Goal: Transaction & Acquisition: Purchase product/service

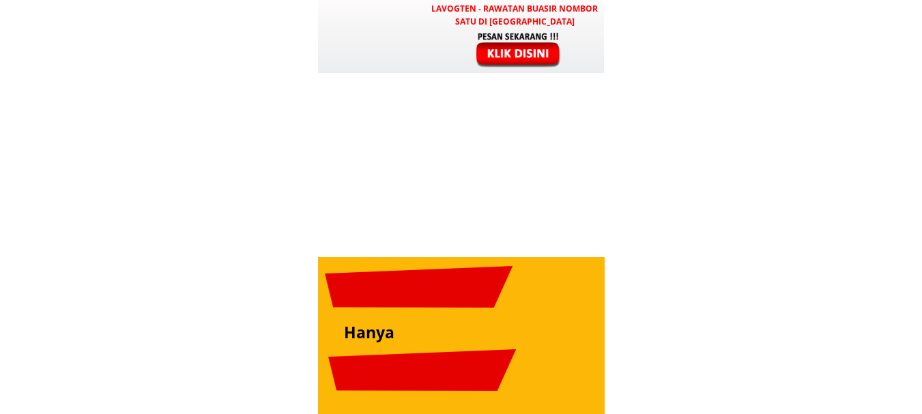
scroll to position [4832, 0]
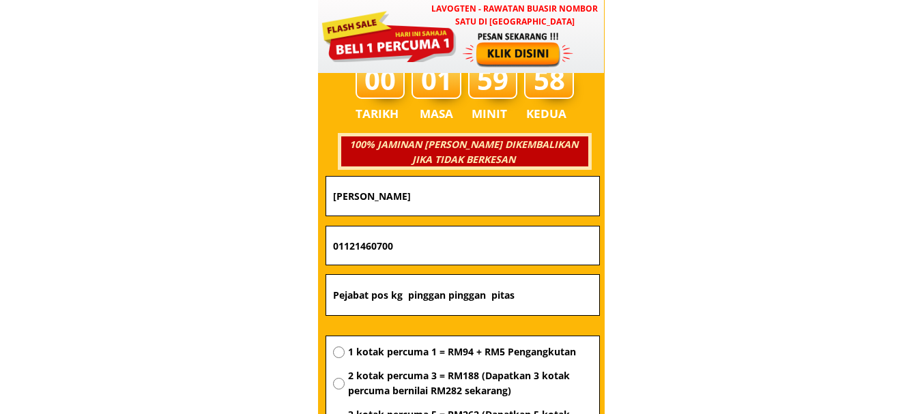
click at [460, 203] on input "Hassan bin musa" at bounding box center [462, 196] width 266 height 39
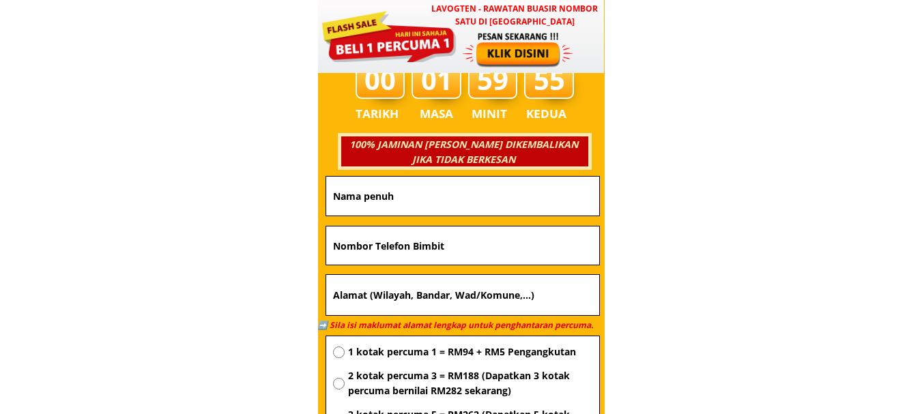
click at [450, 240] on input "text" at bounding box center [462, 245] width 266 height 38
paste input "601124193787"
type input "601124193787"
click at [423, 284] on input "text" at bounding box center [462, 295] width 266 height 41
paste input "bandar asap bagian Bintulu"
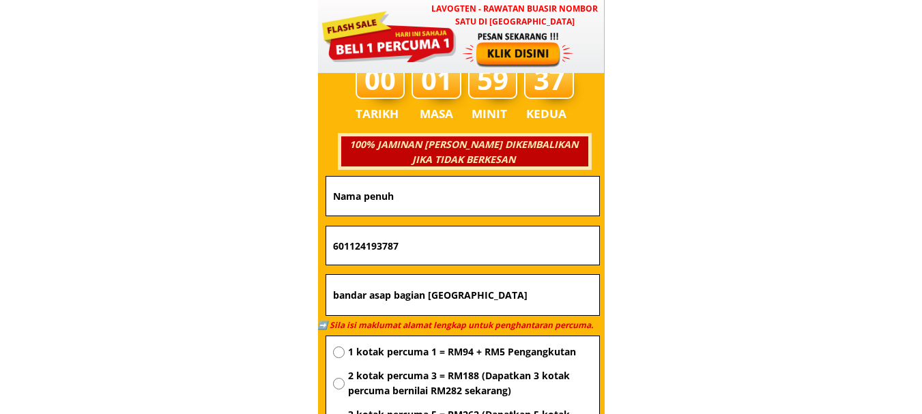
type input "bandar asap bagian Bintulu"
click at [439, 182] on input "text" at bounding box center [462, 196] width 266 height 39
paste input "bandar asap bagian Bintulu"
type input "bandar asap bagian Bintulu"
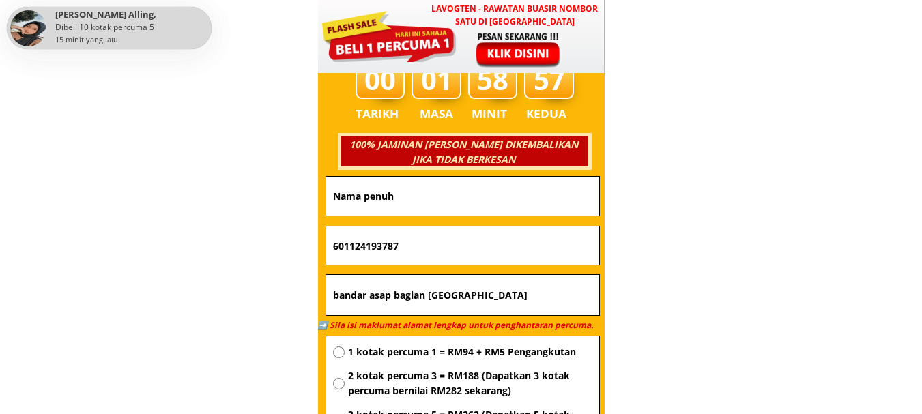
click at [427, 257] on input "601124193787" at bounding box center [462, 245] width 266 height 38
click at [464, 194] on input "text" at bounding box center [462, 196] width 266 height 39
paste input "601124193787"
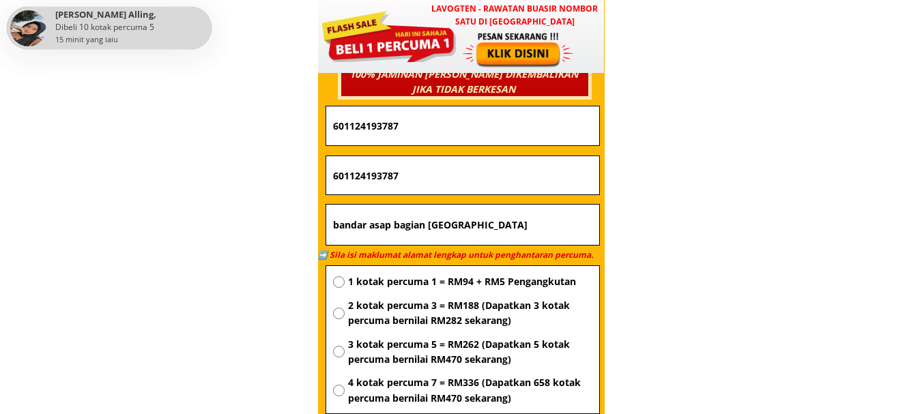
scroll to position [4968, 0]
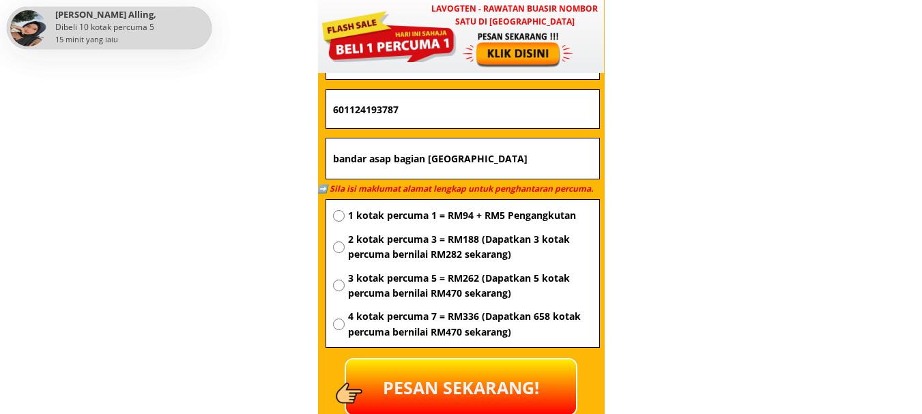
type input "601124193787"
click at [444, 200] on div "1 kotak percuma 1 = RM94 + RM5 Pengangkutan 2 kotak percuma 3 = RM188 (Dapatkan…" at bounding box center [462, 278] width 273 height 156
click at [445, 214] on span "1 kotak percuma 1 = RM94 + RM5 Pengangkutan" at bounding box center [470, 215] width 244 height 15
radio input "true"
click at [469, 368] on p "PESAN SEKARANG!" at bounding box center [461, 387] width 230 height 55
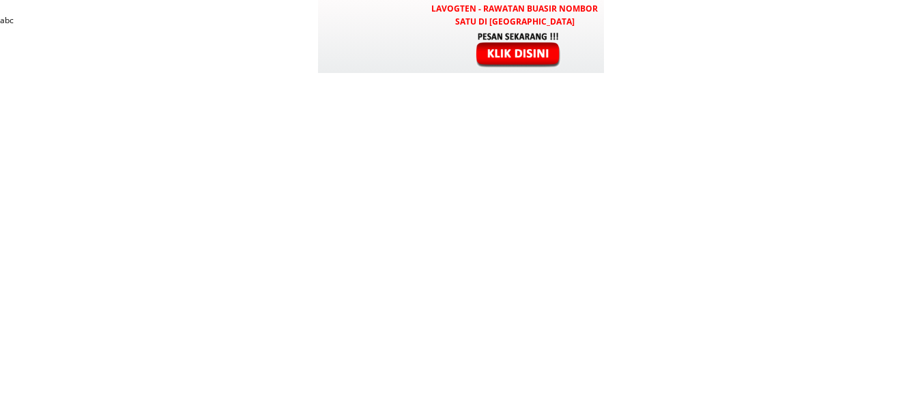
scroll to position [4968, 0]
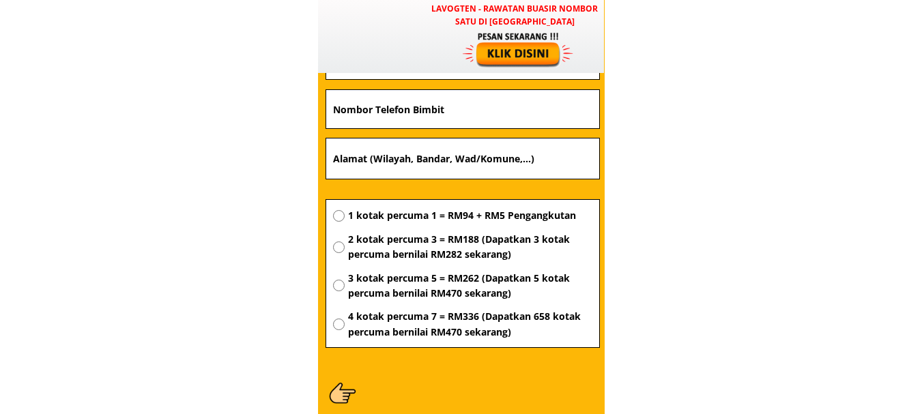
type input "bandar asap bagian [GEOGRAPHIC_DATA]"
type input "601124193787"
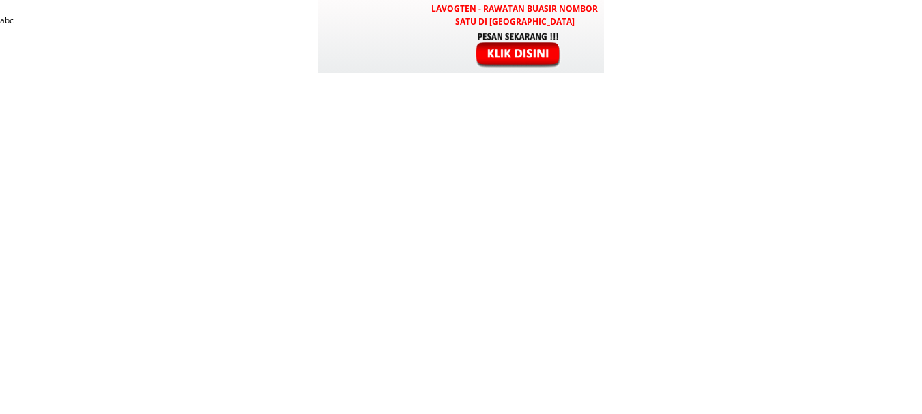
scroll to position [4968, 0]
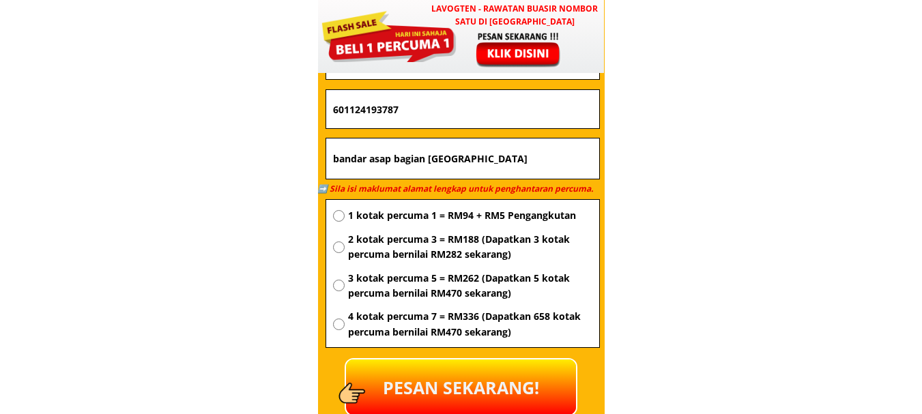
drag, startPoint x: 682, startPoint y: 209, endPoint x: 687, endPoint y: 198, distance: 12.2
click at [687, 198] on body "LAVOGTEN - Rawatan Buasir Nombor Satu di Malaysia Selepas menggunakan Lavogten,…" at bounding box center [461, 93] width 922 height 10122
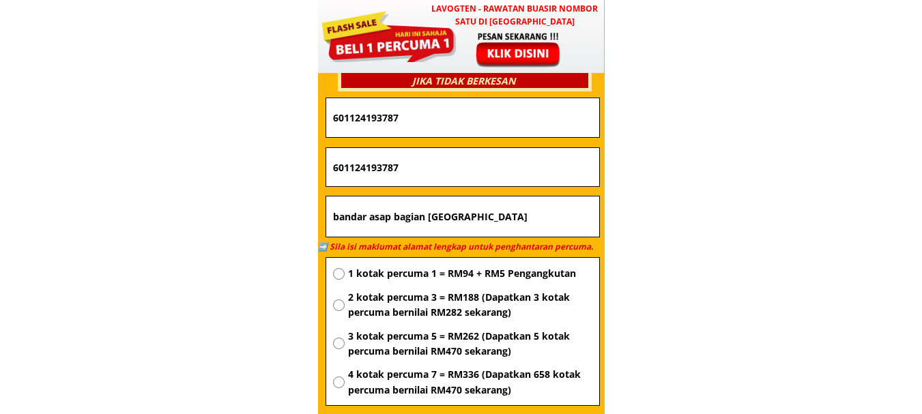
scroll to position [4832, 0]
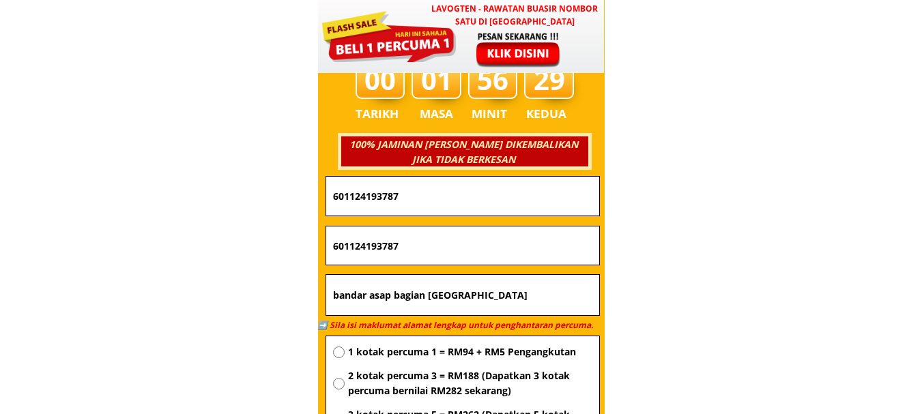
click at [452, 195] on input "601124193787" at bounding box center [462, 196] width 266 height 39
paste input "Zita Piki Zita"
type input "Zita Piki Zita"
click at [456, 250] on input "601124193787" at bounding box center [462, 245] width 266 height 38
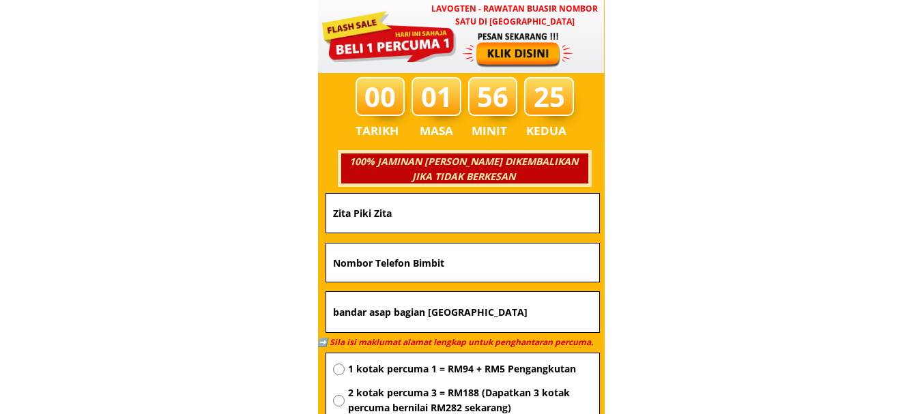
click at [491, 328] on input "bandar asap bagian Bintulu" at bounding box center [462, 312] width 266 height 41
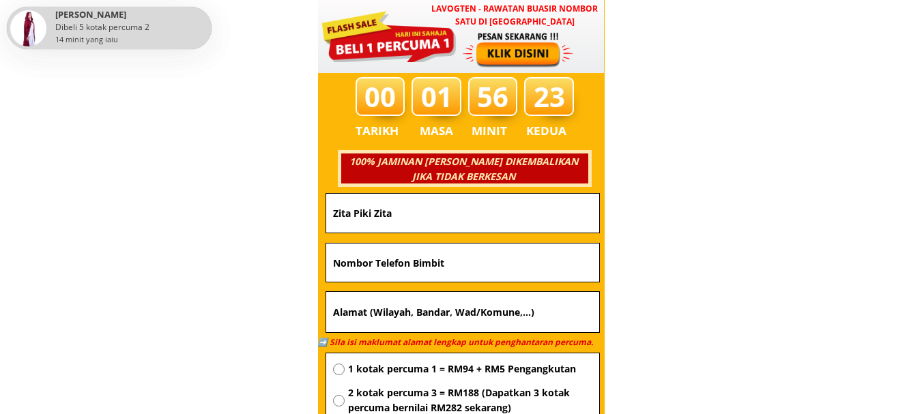
click at [476, 268] on input "text" at bounding box center [462, 263] width 266 height 38
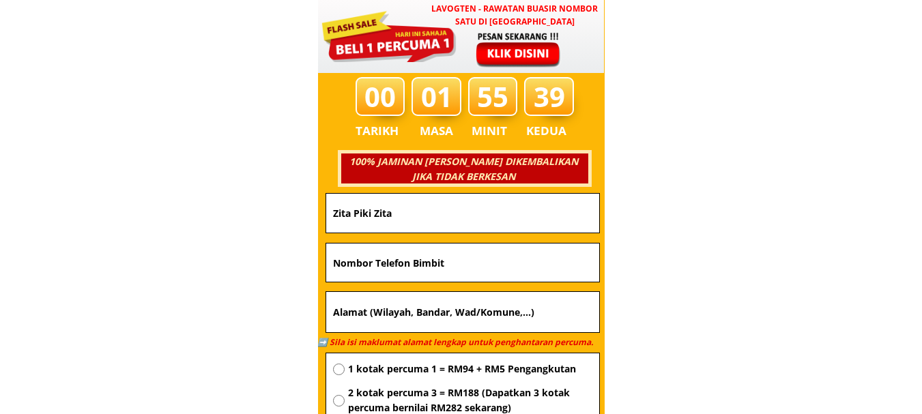
click at [474, 264] on input "text" at bounding box center [462, 263] width 266 height 38
paste input "0198123199"
type input "0198123199"
click at [495, 317] on input "text" at bounding box center [462, 312] width 266 height 41
paste input "peti surat"
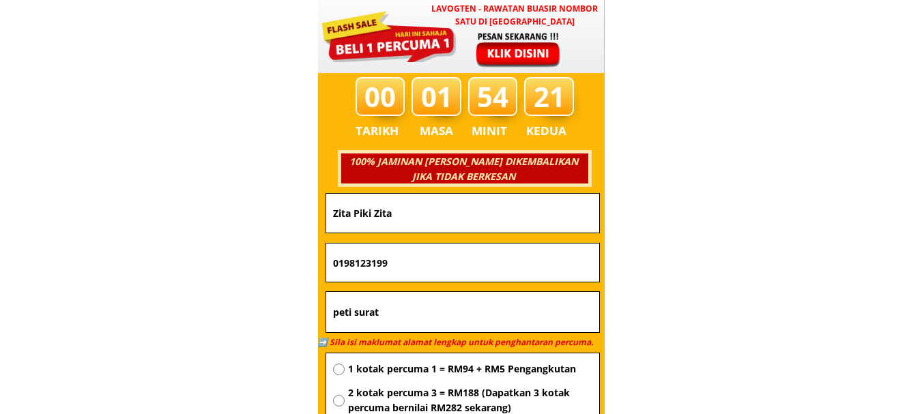
scroll to position [5020, 0]
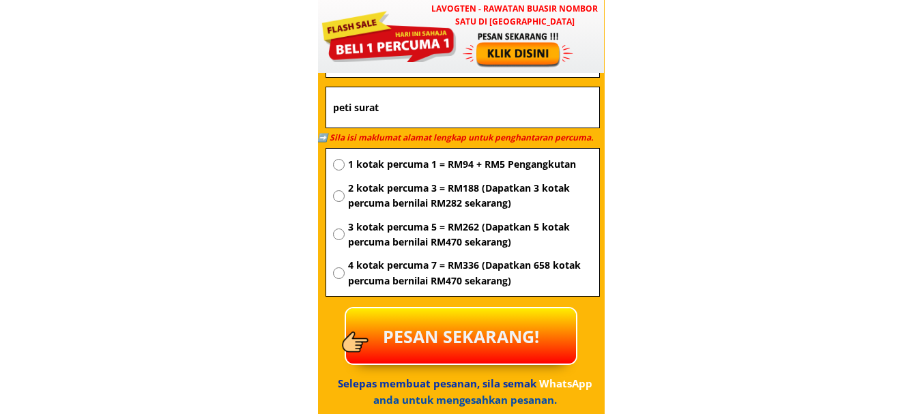
type input "peti surat"
drag, startPoint x: 458, startPoint y: 161, endPoint x: 469, endPoint y: 276, distance: 115.9
click at [458, 160] on span "1 kotak percuma 1 = RM94 + RM5 Pengangkutan" at bounding box center [470, 164] width 244 height 15
radio input "true"
drag, startPoint x: 469, startPoint y: 332, endPoint x: 482, endPoint y: 287, distance: 47.3
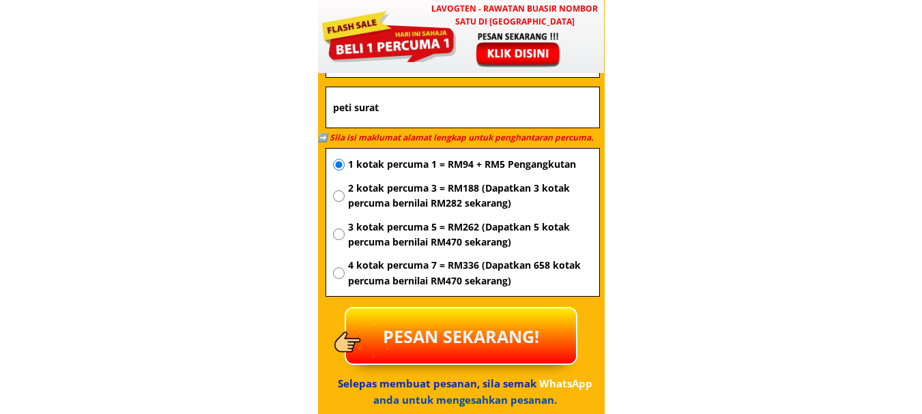
click at [471, 330] on p "PESAN SEKARANG!" at bounding box center [461, 335] width 230 height 55
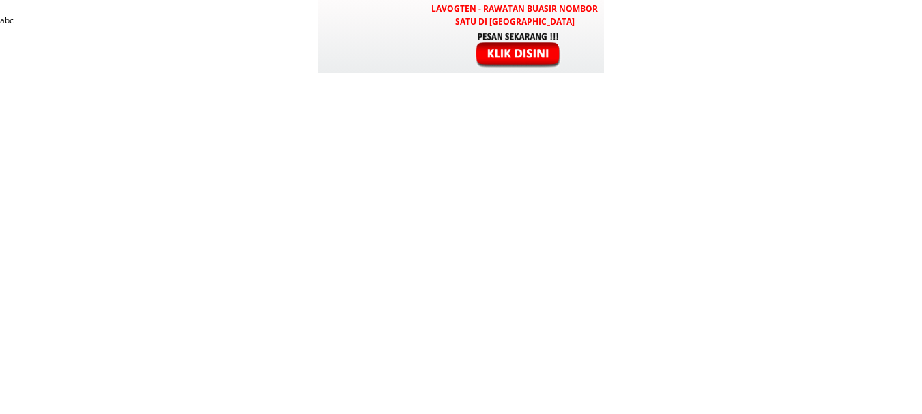
type input "peti surat"
type input "0198123199"
type input "Zita Piki Zita"
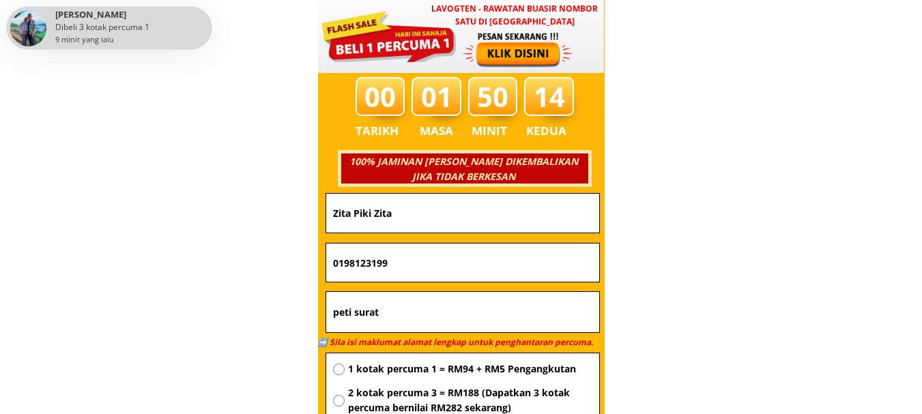
scroll to position [5177, 0]
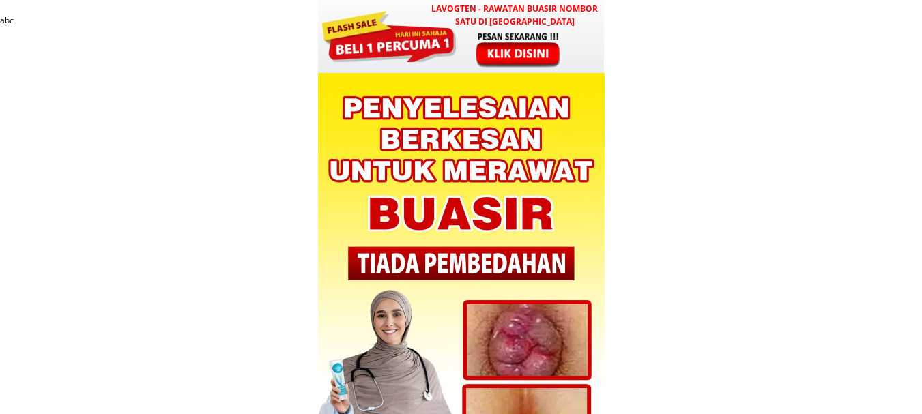
click at [531, 42] on div at bounding box center [519, 50] width 113 height 38
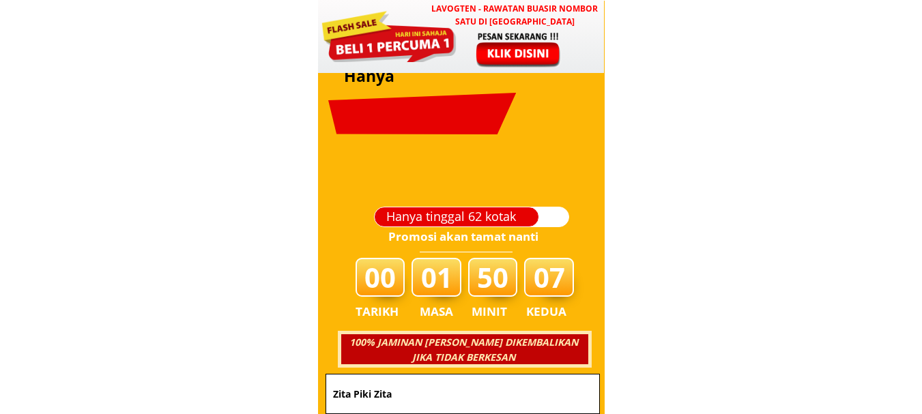
scroll to position [4832, 0]
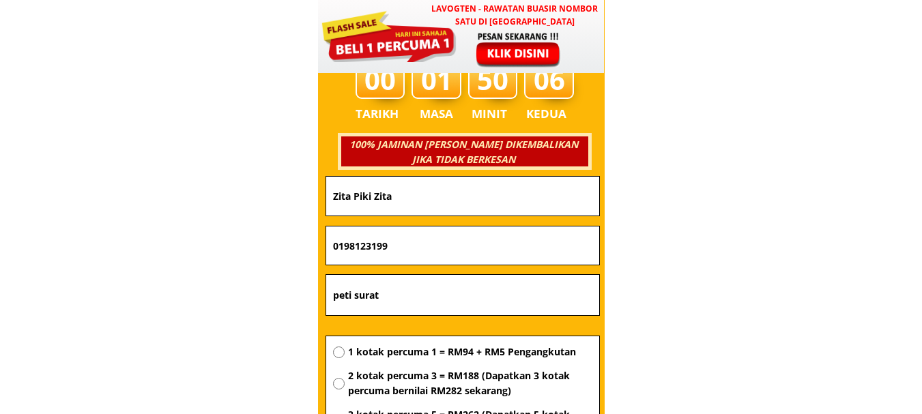
click at [428, 252] on input "0198123199" at bounding box center [462, 245] width 266 height 38
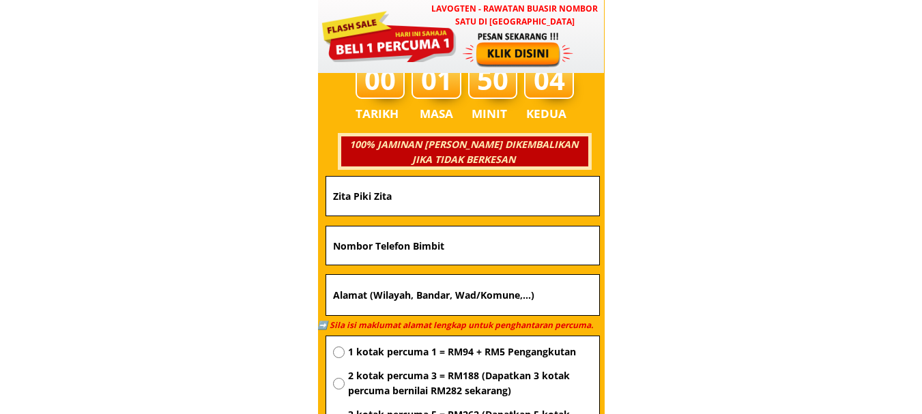
click at [426, 181] on input "Zita Piki Zita" at bounding box center [462, 196] width 266 height 39
drag, startPoint x: 409, startPoint y: 229, endPoint x: 426, endPoint y: 239, distance: 20.5
click at [410, 230] on input "text" at bounding box center [462, 245] width 266 height 38
paste input "0163025710"
type input "0163025710"
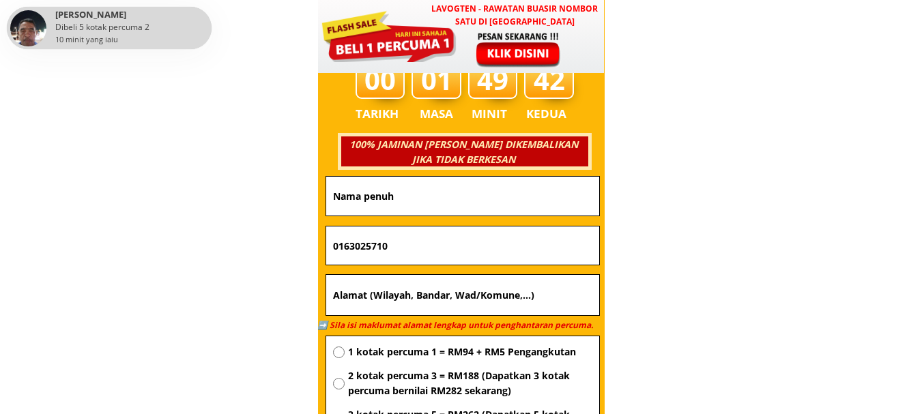
click at [413, 204] on input "text" at bounding box center [462, 196] width 266 height 39
paste input "[PERSON_NAME]"
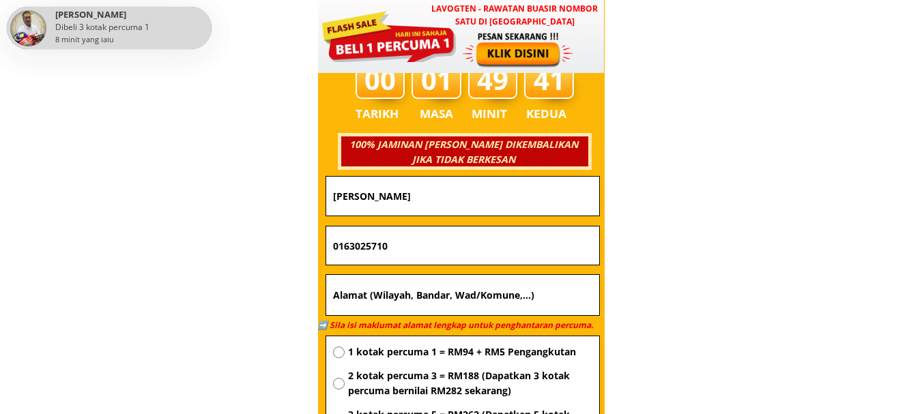
type input "[PERSON_NAME]"
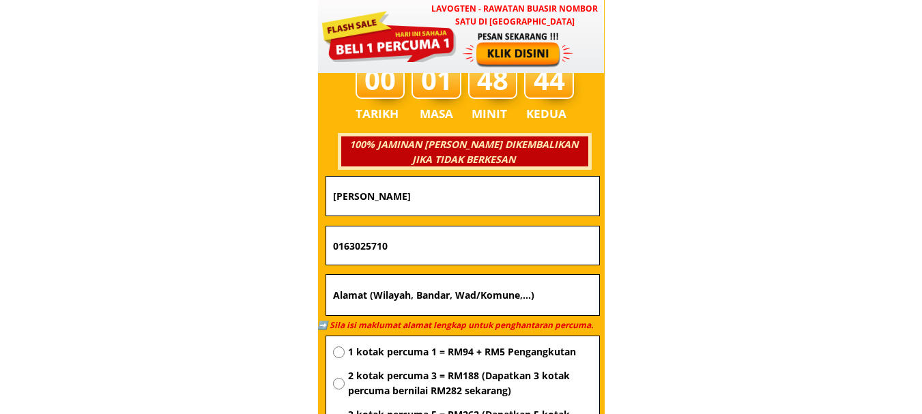
click at [435, 295] on input "text" at bounding box center [462, 295] width 266 height 41
paste input "No. 5, Tkt. [STREET_ADDRESS]"
type input "No. 5, Tkt. [STREET_ADDRESS]"
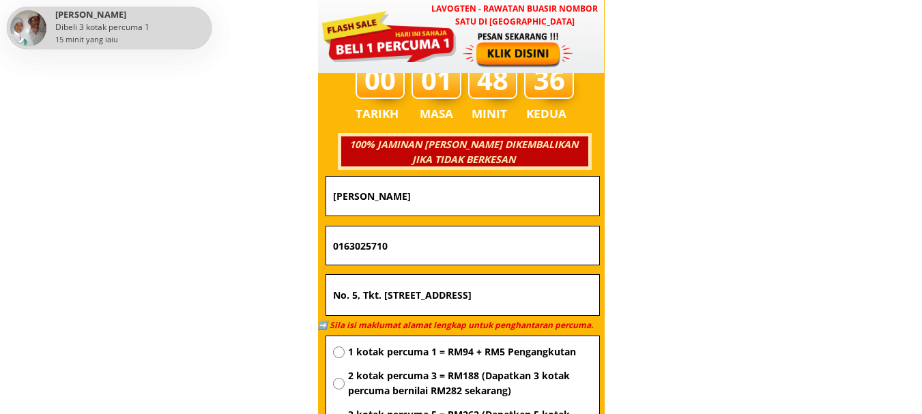
click at [405, 349] on span "1 kotak percuma 1 = RM94 + RM5 Pengangkutan" at bounding box center [470, 352] width 244 height 15
radio input "true"
click at [475, 239] on input "0163025710" at bounding box center [462, 245] width 266 height 38
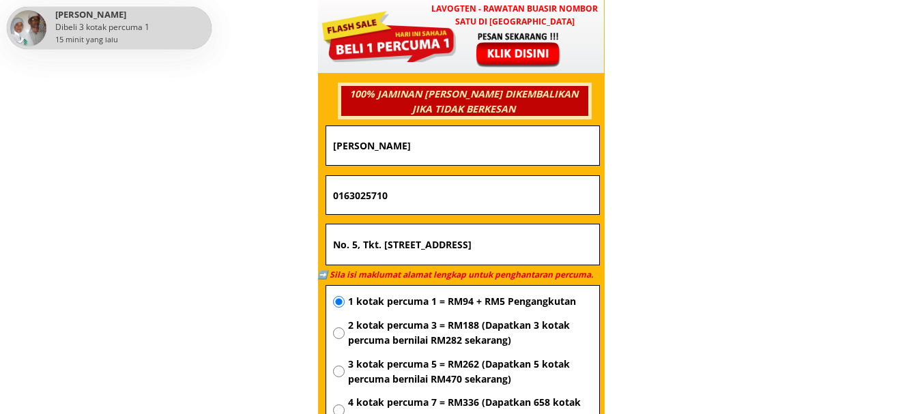
scroll to position [4968, 0]
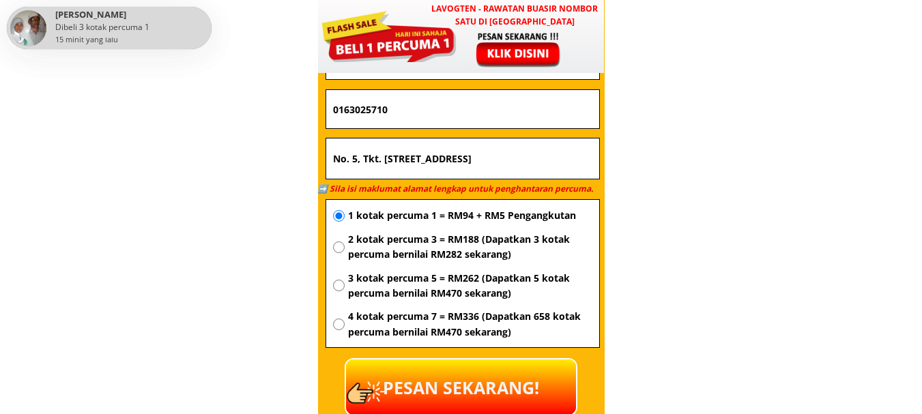
click at [456, 372] on p "PESAN SEKARANG!" at bounding box center [461, 387] width 230 height 55
